Goal: Check status

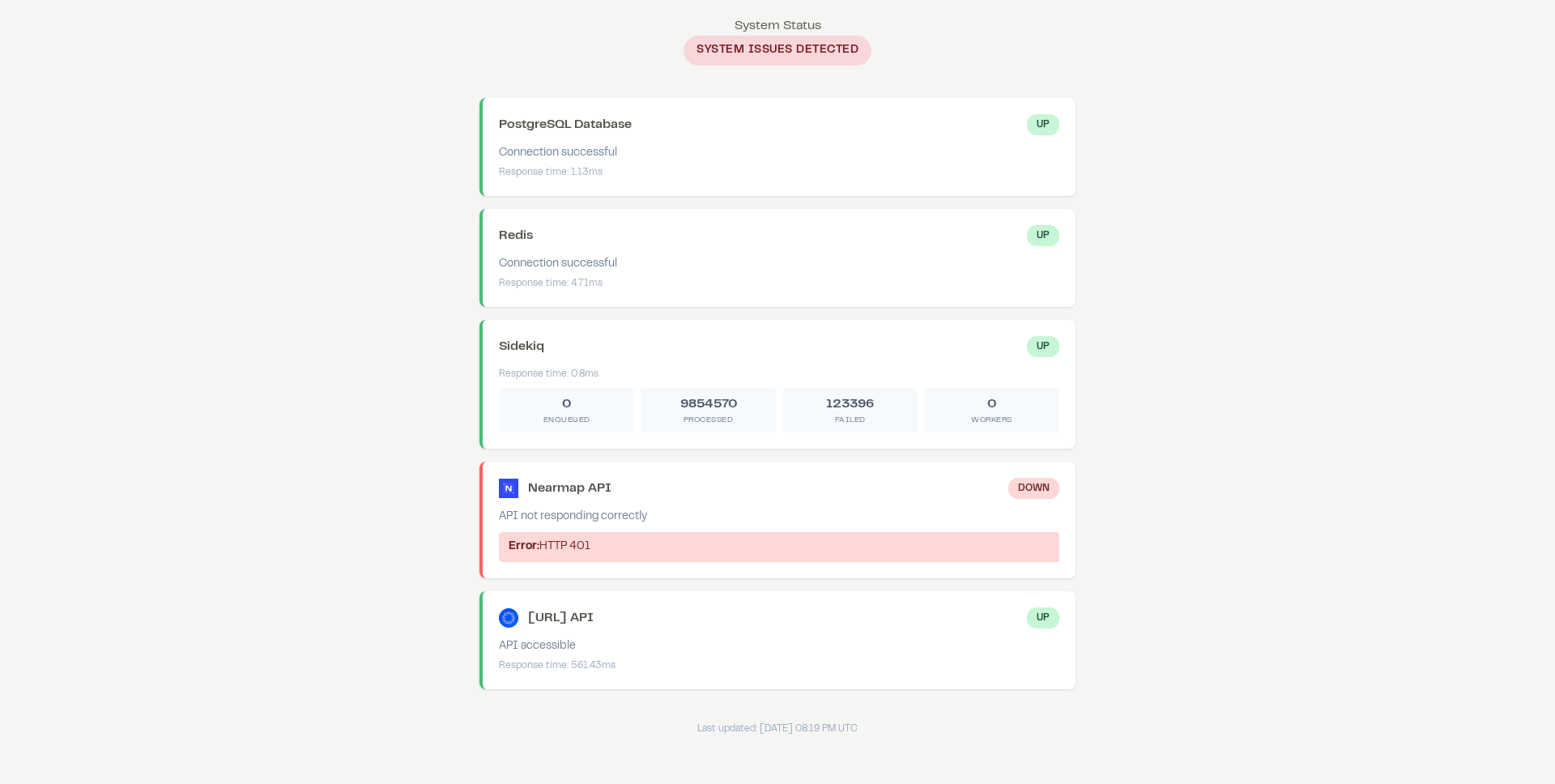
drag, startPoint x: 605, startPoint y: 515, endPoint x: 666, endPoint y: 517, distance: 61.0
click at [666, 517] on div "API not responding correctly" at bounding box center [779, 516] width 560 height 17
drag, startPoint x: 606, startPoint y: 516, endPoint x: 544, endPoint y: 522, distance: 62.3
click at [544, 522] on div "API not responding correctly" at bounding box center [779, 516] width 560 height 17
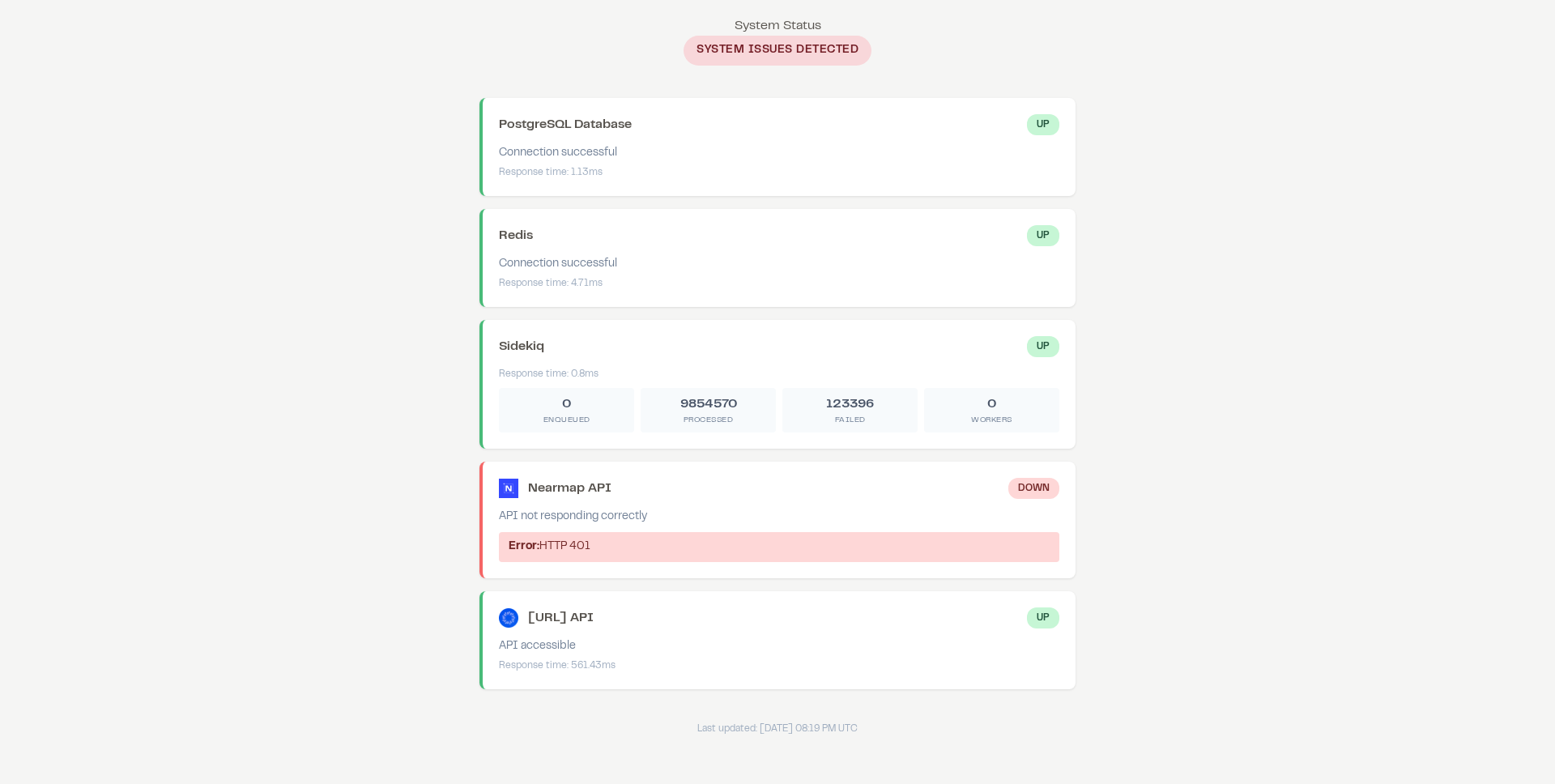
click at [541, 522] on div "API not responding correctly" at bounding box center [779, 516] width 560 height 17
drag, startPoint x: 541, startPoint y: 522, endPoint x: 671, endPoint y: 517, distance: 130.1
click at [671, 517] on div "API not responding correctly" at bounding box center [779, 516] width 560 height 17
drag, startPoint x: 671, startPoint y: 517, endPoint x: 611, endPoint y: 521, distance: 60.1
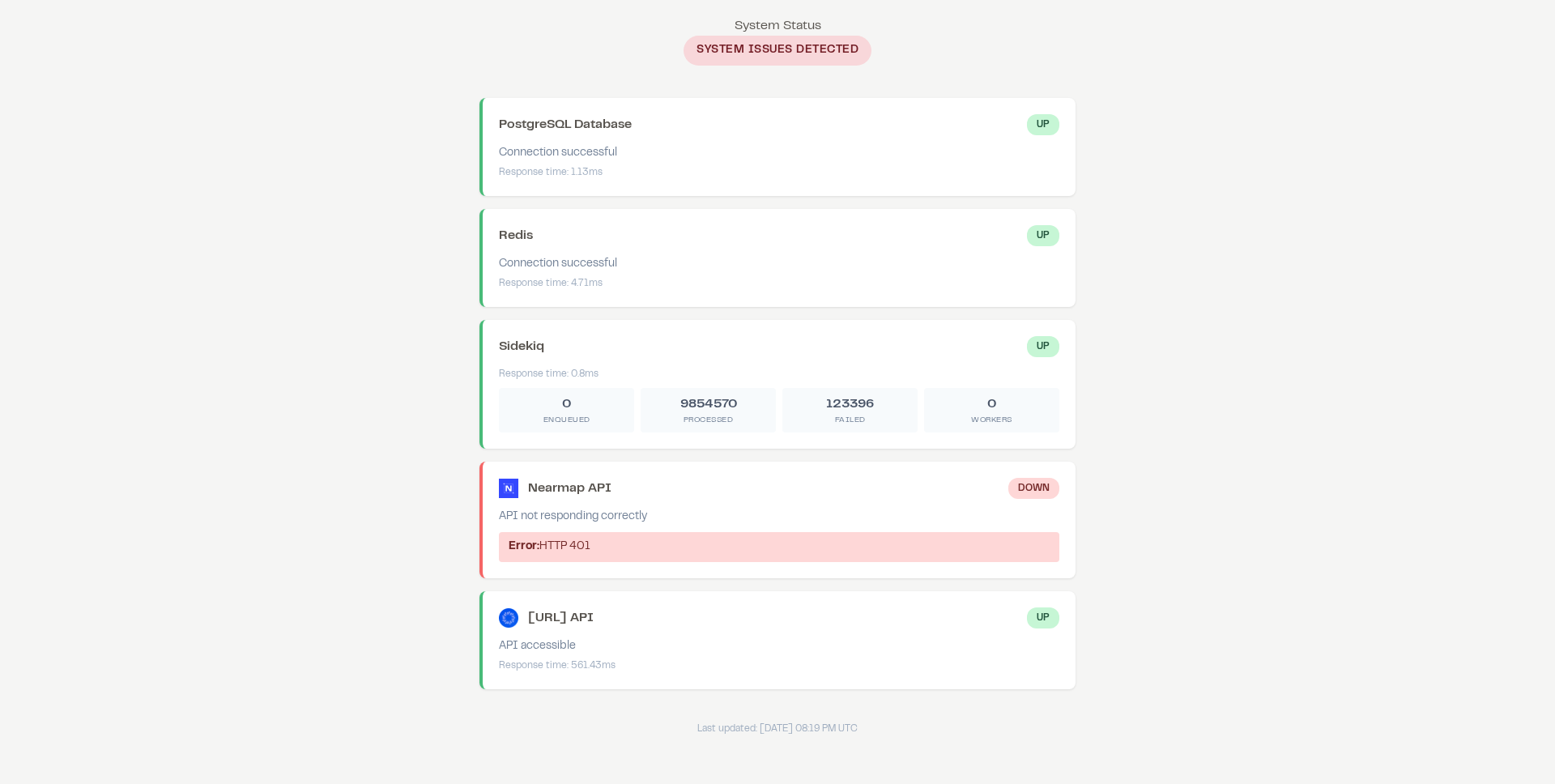
click at [613, 521] on div "API not responding correctly" at bounding box center [779, 516] width 560 height 17
click at [611, 521] on div "API not responding correctly" at bounding box center [779, 516] width 560 height 17
drag, startPoint x: 611, startPoint y: 521, endPoint x: 657, endPoint y: 520, distance: 46.0
click at [657, 520] on div "API not responding correctly" at bounding box center [779, 516] width 560 height 17
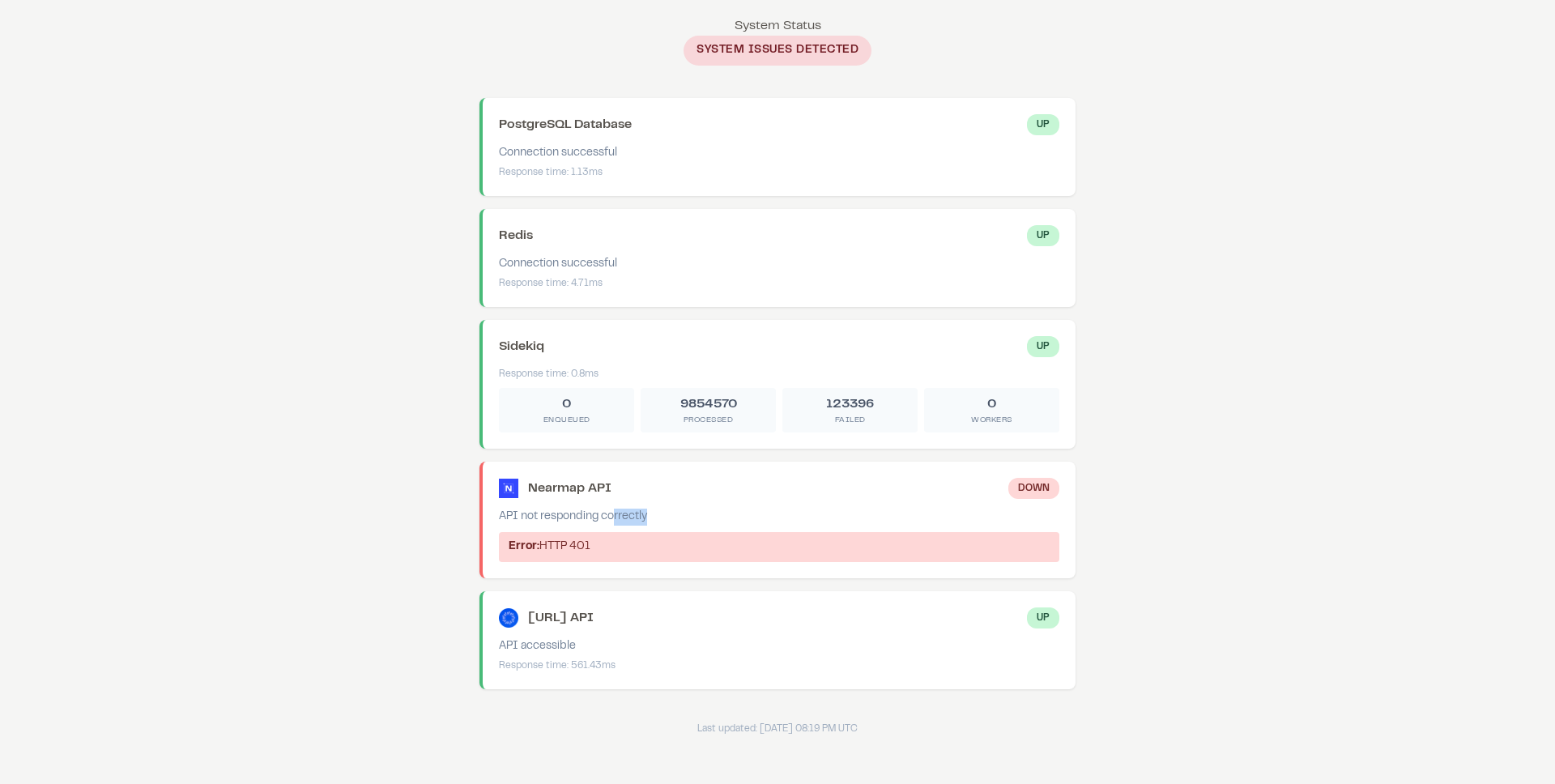
drag, startPoint x: 657, startPoint y: 520, endPoint x: 594, endPoint y: 515, distance: 63.2
click at [594, 515] on div "API not responding correctly" at bounding box center [779, 516] width 560 height 17
drag, startPoint x: 808, startPoint y: 47, endPoint x: 863, endPoint y: 56, distance: 55.7
click at [863, 56] on span "System Issues Detected" at bounding box center [778, 50] width 188 height 30
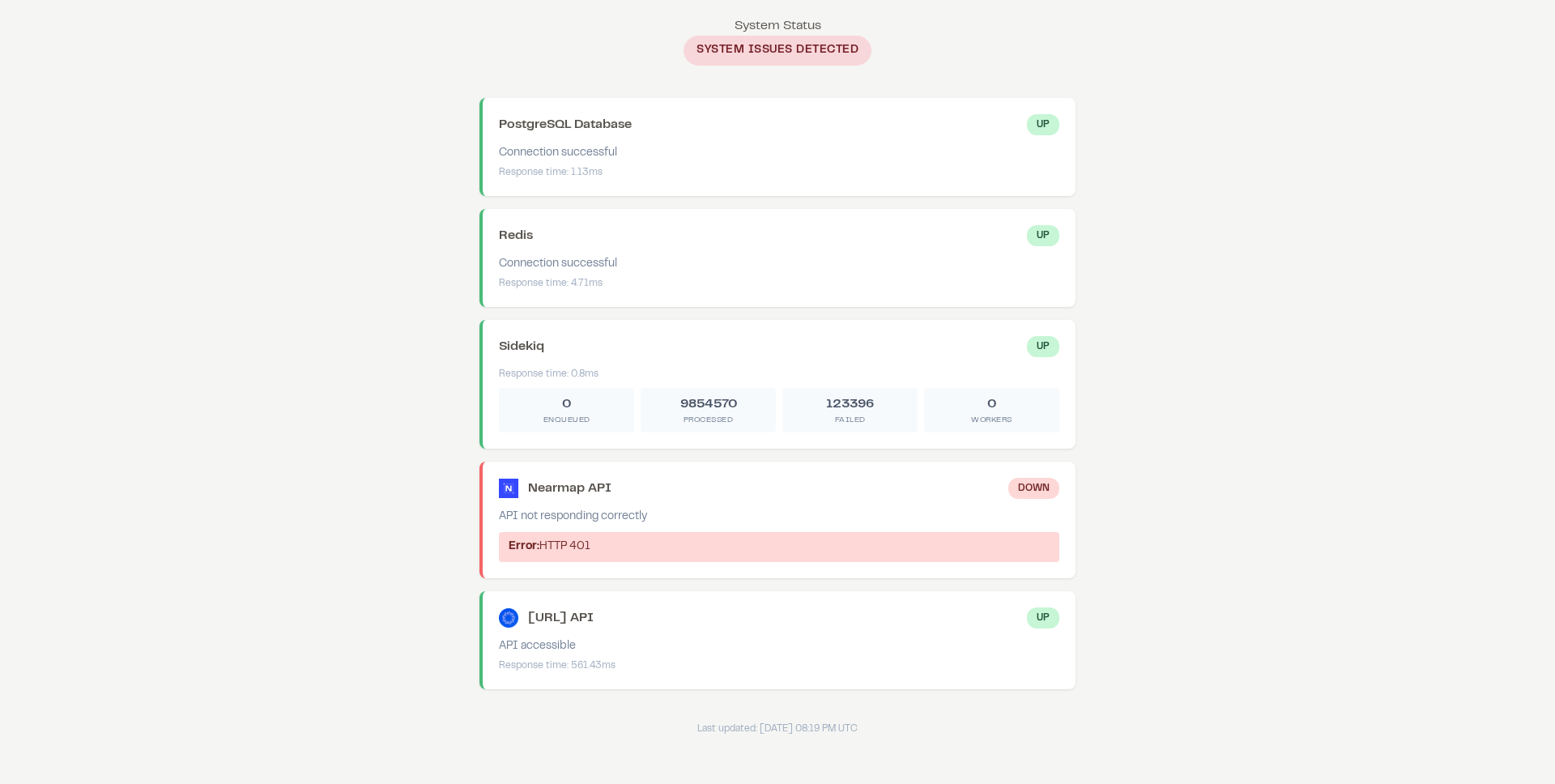
click at [863, 56] on span "System Issues Detected" at bounding box center [778, 50] width 188 height 30
drag, startPoint x: 976, startPoint y: 418, endPoint x: 992, endPoint y: 422, distance: 16.5
click at [992, 422] on div "Workers" at bounding box center [992, 419] width 122 height 12
drag, startPoint x: 992, startPoint y: 422, endPoint x: 980, endPoint y: 407, distance: 19.2
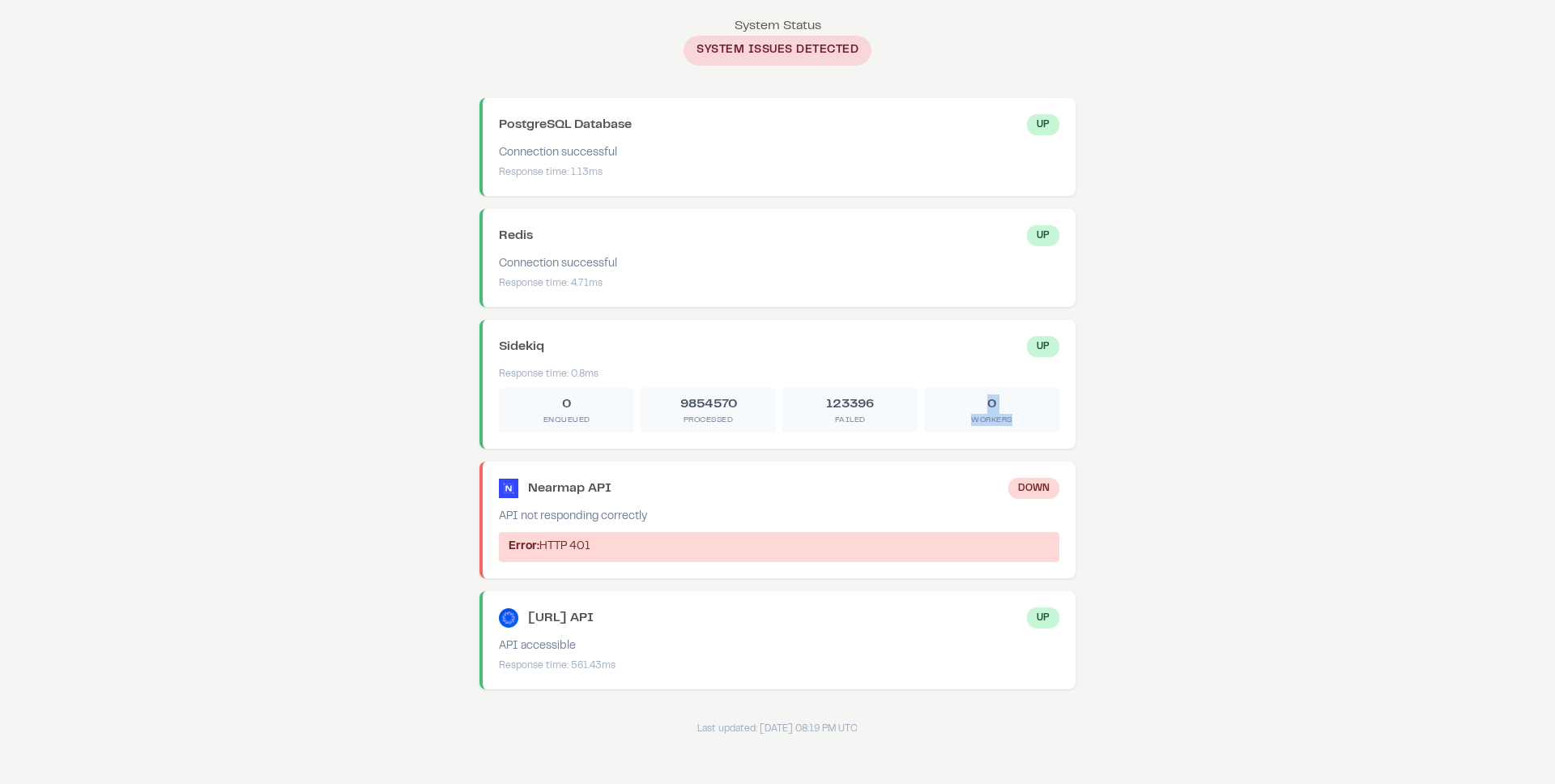
click at [980, 407] on div "0 Workers" at bounding box center [992, 409] width 135 height 45
click at [980, 407] on div "0" at bounding box center [992, 404] width 122 height 19
click at [1185, 318] on body "System Status System Status System Issues Detected PostgreSQL Database Up Conne…" at bounding box center [777, 376] width 1555 height 752
